Goal: Information Seeking & Learning: Learn about a topic

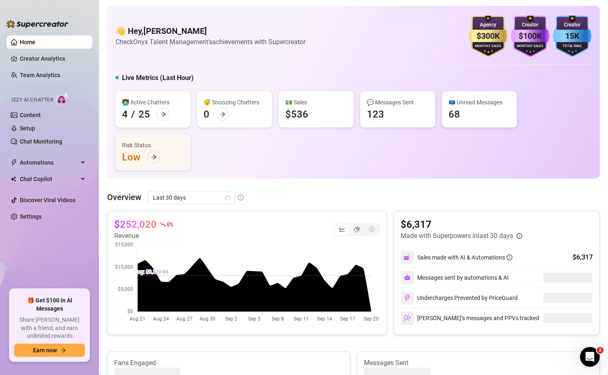
click at [48, 77] on link "Team Analytics" at bounding box center [40, 75] width 40 height 7
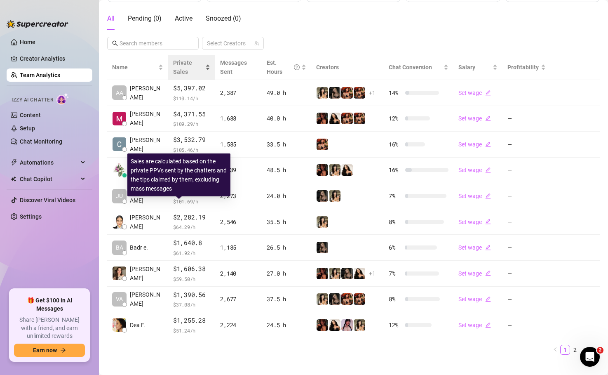
scroll to position [153, 0]
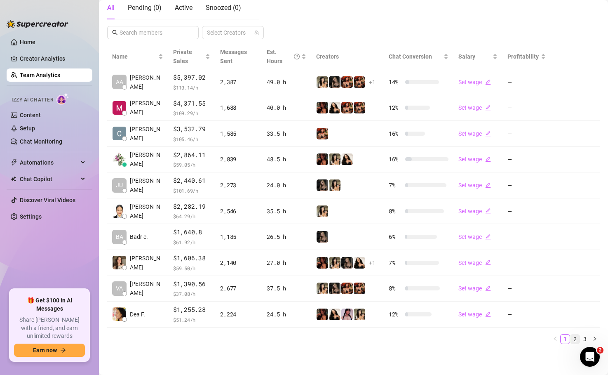
click at [574, 336] on link "2" at bounding box center [575, 338] width 9 height 9
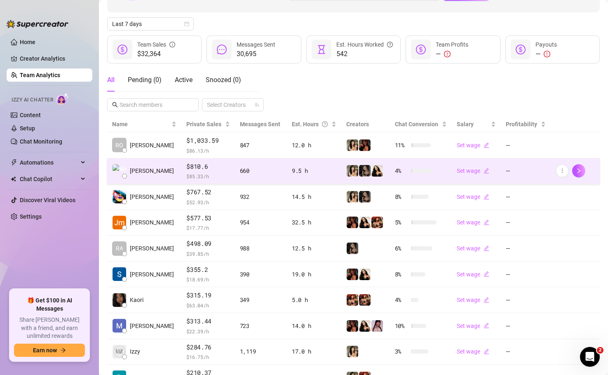
scroll to position [144, 0]
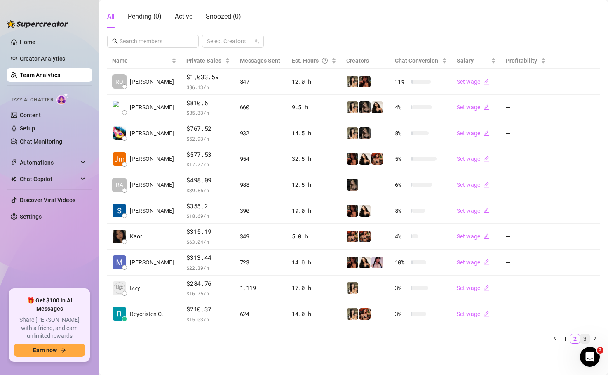
click at [588, 337] on link "3" at bounding box center [585, 338] width 9 height 9
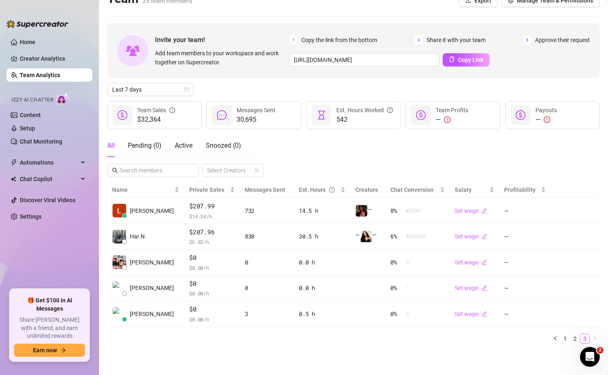
scroll to position [15, 0]
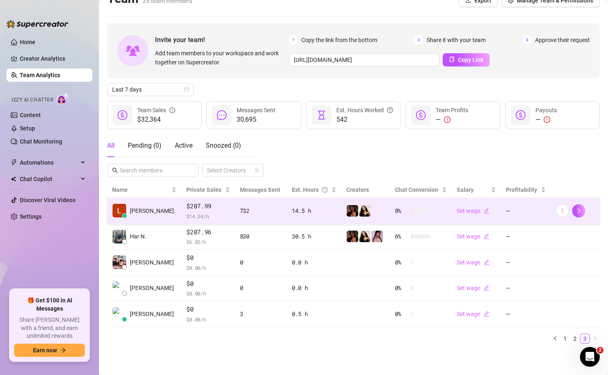
click at [161, 212] on td "Laura V." at bounding box center [144, 211] width 74 height 26
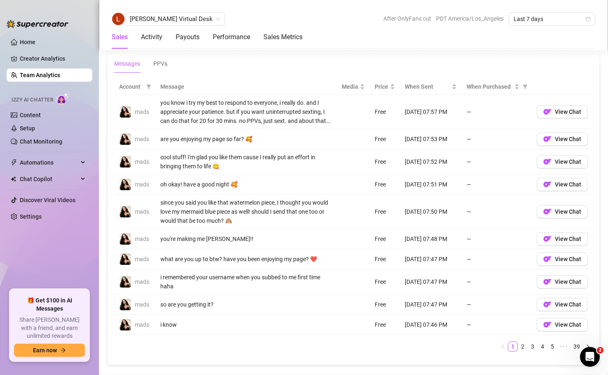
scroll to position [592, 0]
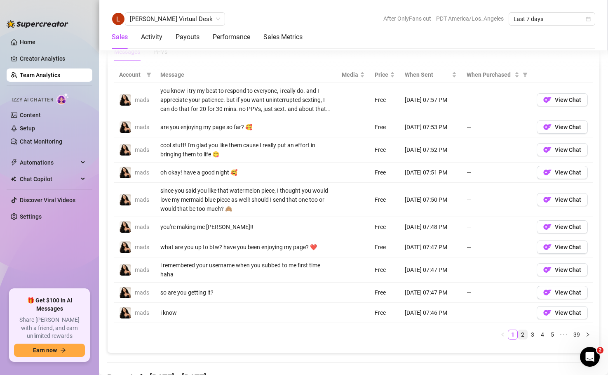
click at [522, 334] on link "2" at bounding box center [522, 334] width 9 height 9
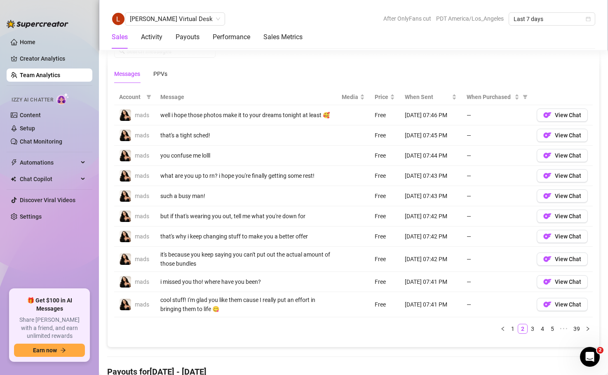
scroll to position [564, 0]
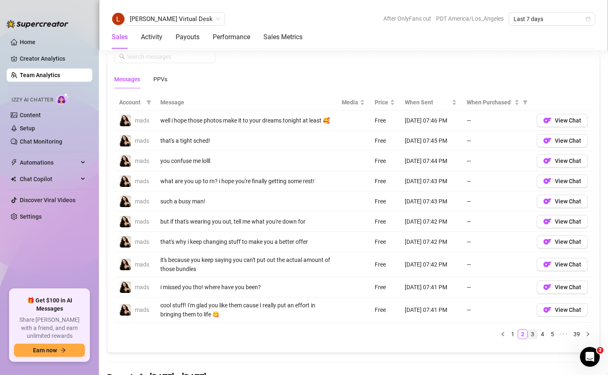
click at [532, 329] on li "3" at bounding box center [533, 334] width 10 height 10
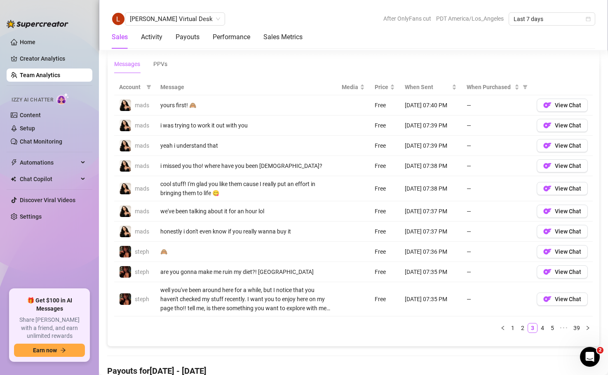
scroll to position [583, 0]
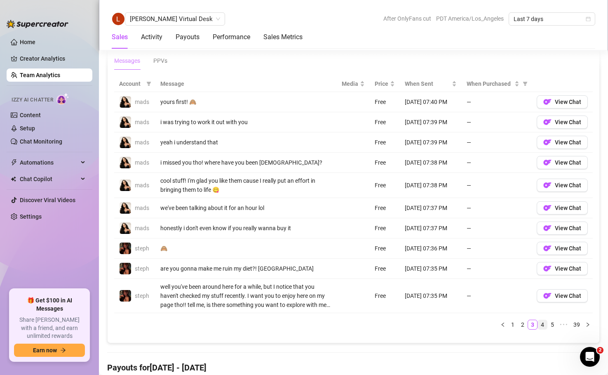
click at [543, 327] on link "4" at bounding box center [542, 324] width 9 height 9
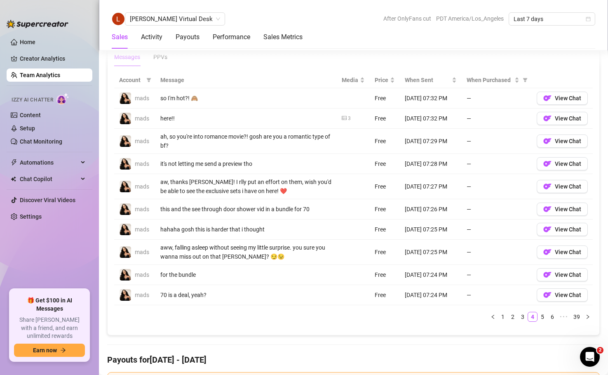
scroll to position [587, 0]
click at [544, 317] on link "5" at bounding box center [542, 316] width 9 height 9
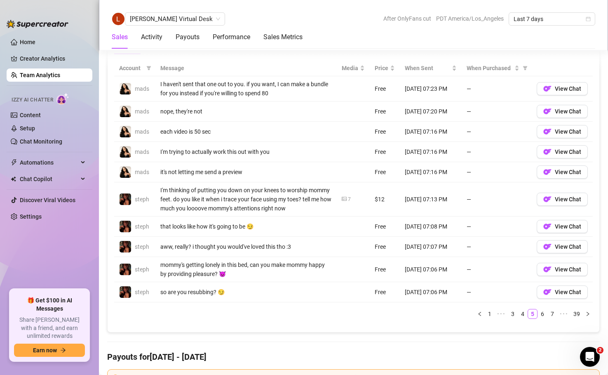
scroll to position [601, 0]
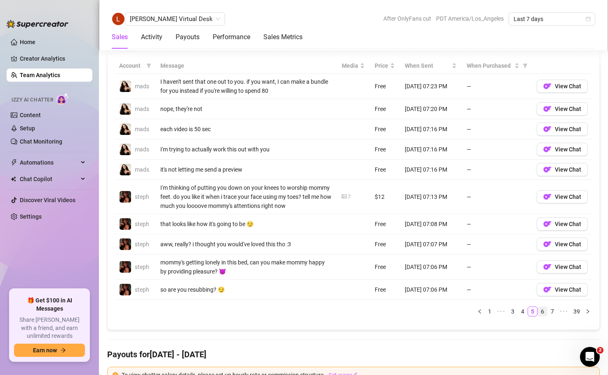
click at [543, 311] on link "6" at bounding box center [542, 311] width 9 height 9
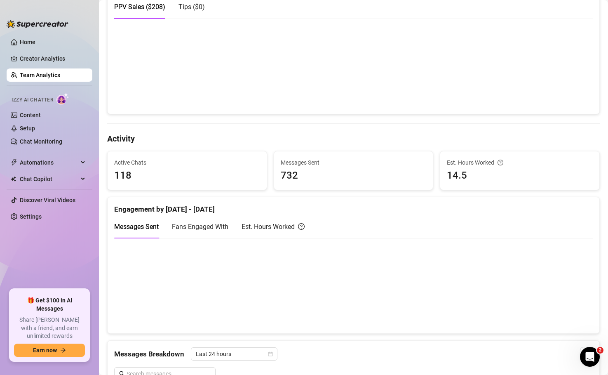
scroll to position [0, 0]
